Goal: Task Accomplishment & Management: Complete application form

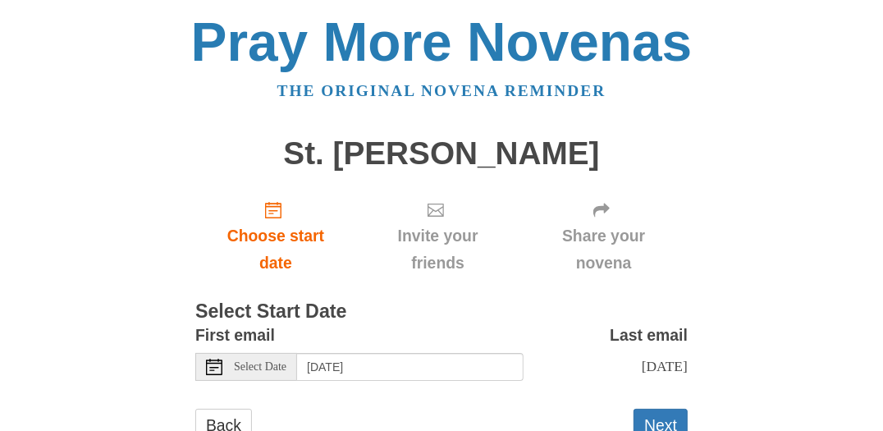
scroll to position [58, 0]
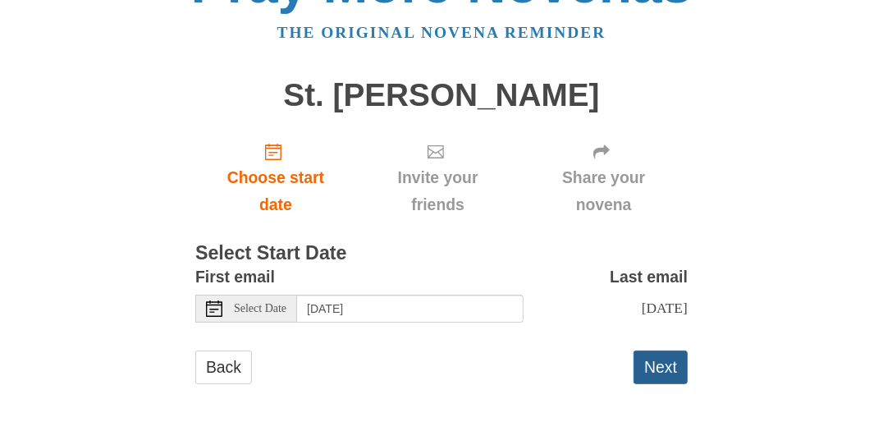
click at [674, 372] on button "Next" at bounding box center [660, 367] width 54 height 34
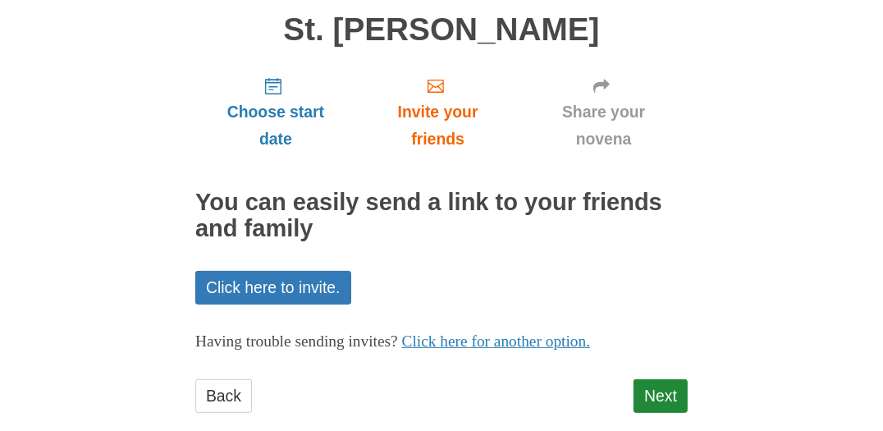
scroll to position [151, 0]
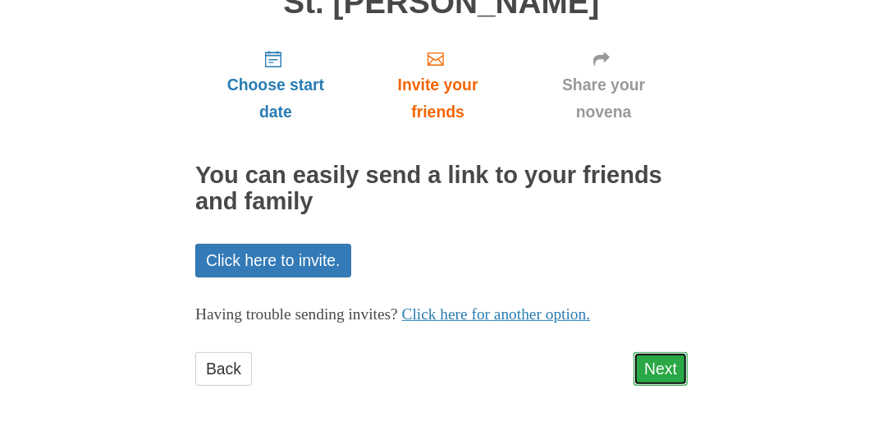
click at [662, 367] on link "Next" at bounding box center [660, 369] width 54 height 34
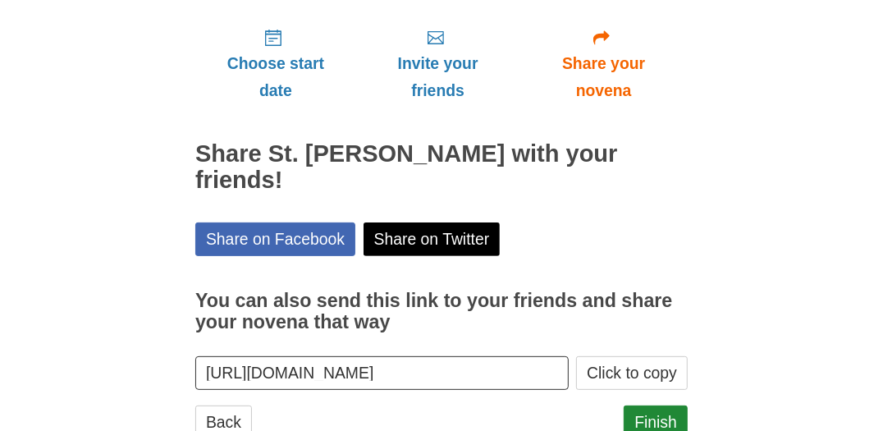
scroll to position [199, 0]
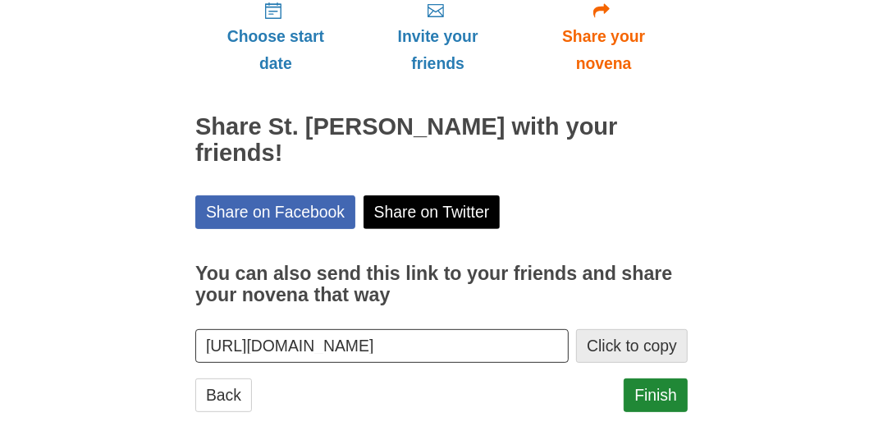
click at [658, 329] on button "Click to copy" at bounding box center [632, 346] width 112 height 34
click at [679, 263] on h3 "You can also send this link to your friends and share your novena that way" at bounding box center [441, 284] width 492 height 42
click at [569, 329] on input "[URL][DOMAIN_NAME]" at bounding box center [381, 346] width 373 height 34
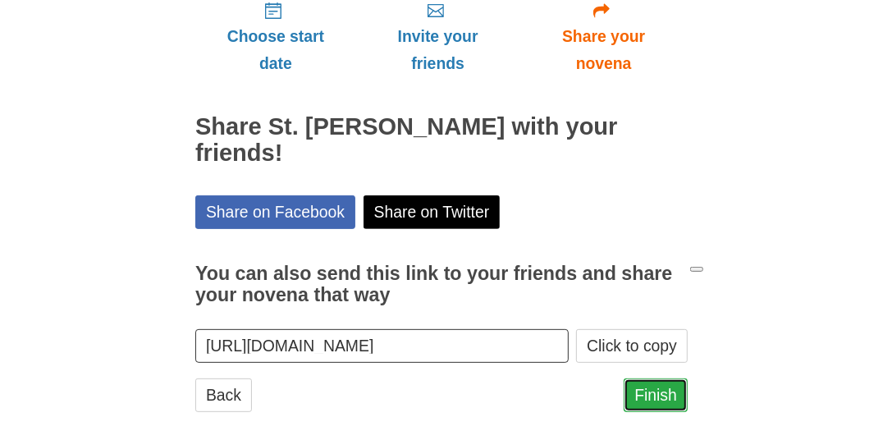
click at [663, 378] on link "Finish" at bounding box center [655, 395] width 64 height 34
